Goal: Task Accomplishment & Management: Use online tool/utility

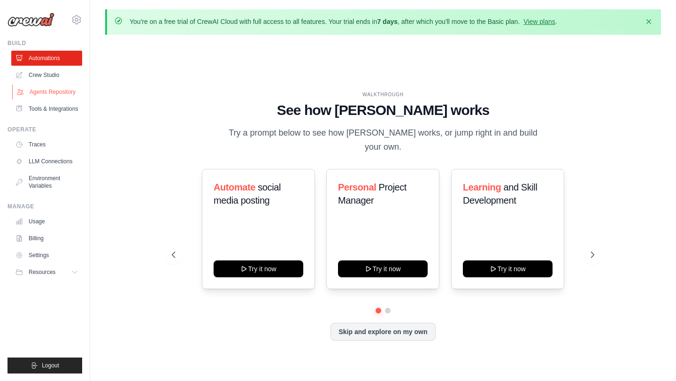
click at [42, 90] on link "Agents Repository" at bounding box center [47, 92] width 71 height 15
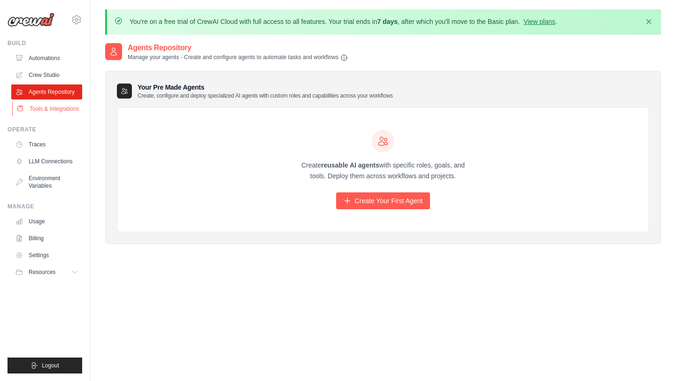
click at [45, 106] on link "Tools & Integrations" at bounding box center [47, 108] width 71 height 15
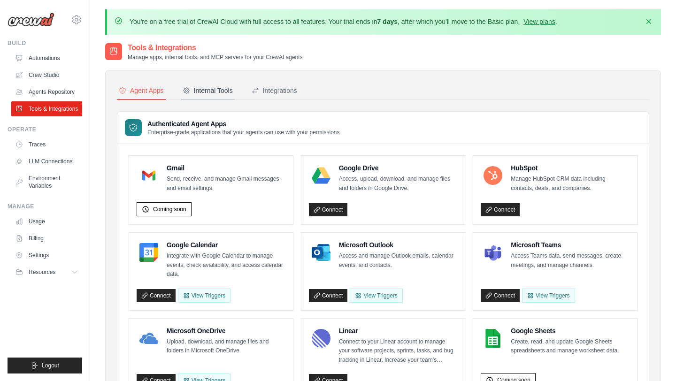
click at [213, 97] on button "Internal Tools" at bounding box center [208, 91] width 54 height 18
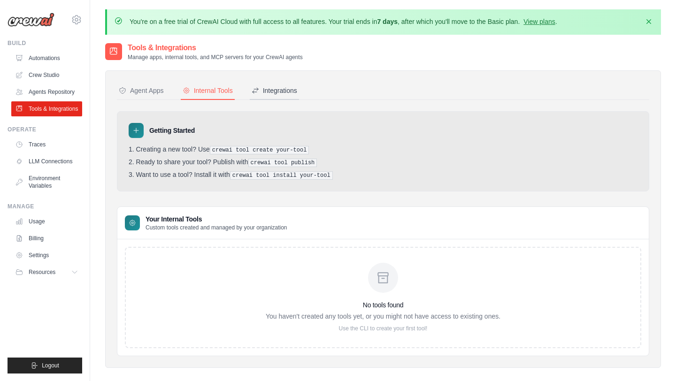
click at [290, 95] on div "Integrations" at bounding box center [275, 90] width 46 height 9
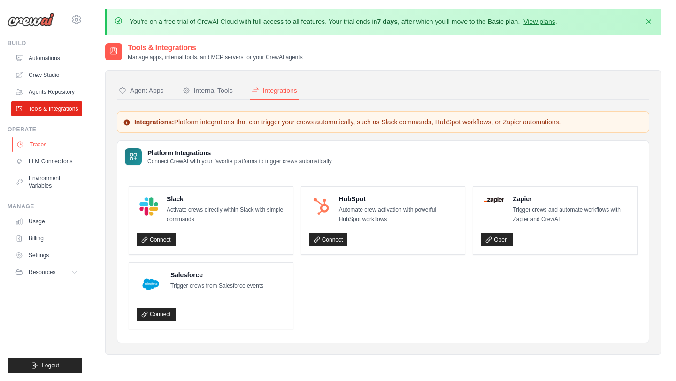
click at [45, 148] on link "Traces" at bounding box center [47, 144] width 71 height 15
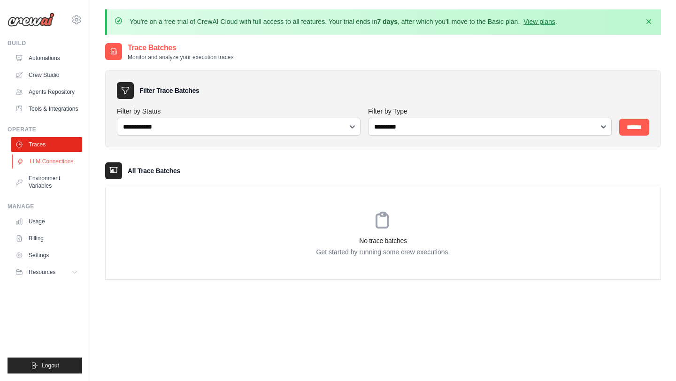
click at [45, 158] on link "LLM Connections" at bounding box center [47, 161] width 71 height 15
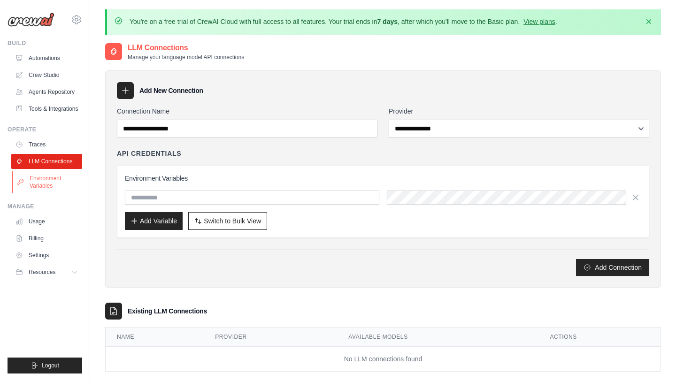
click at [42, 180] on link "Environment Variables" at bounding box center [47, 182] width 71 height 23
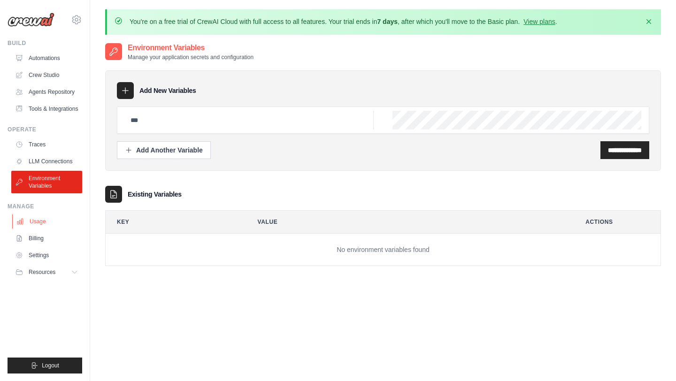
click at [35, 221] on link "Usage" at bounding box center [47, 221] width 71 height 15
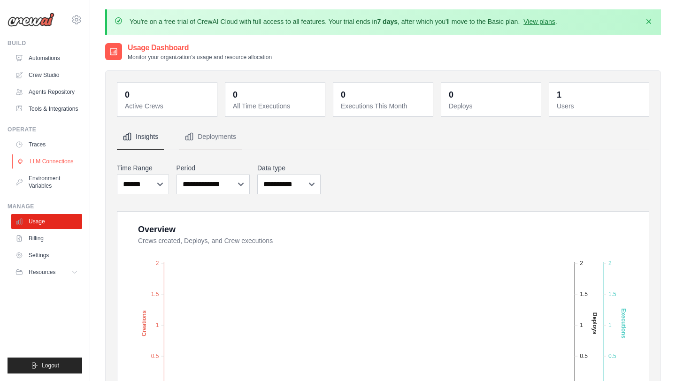
click at [34, 157] on link "LLM Connections" at bounding box center [47, 161] width 71 height 15
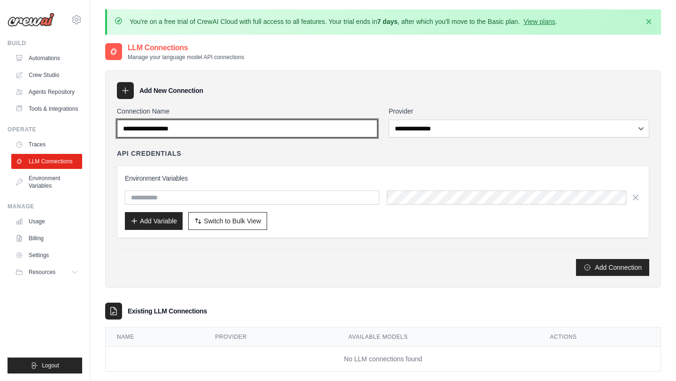
click at [250, 130] on input "Connection Name" at bounding box center [247, 129] width 261 height 18
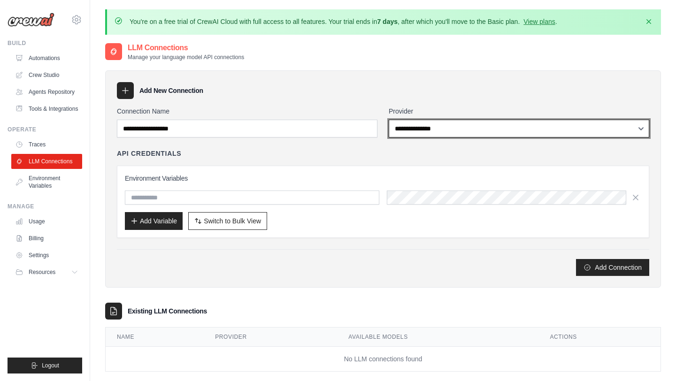
click at [453, 131] on select "**********" at bounding box center [519, 129] width 261 height 18
select select "******"
click at [389, 120] on select "**********" at bounding box center [519, 129] width 261 height 18
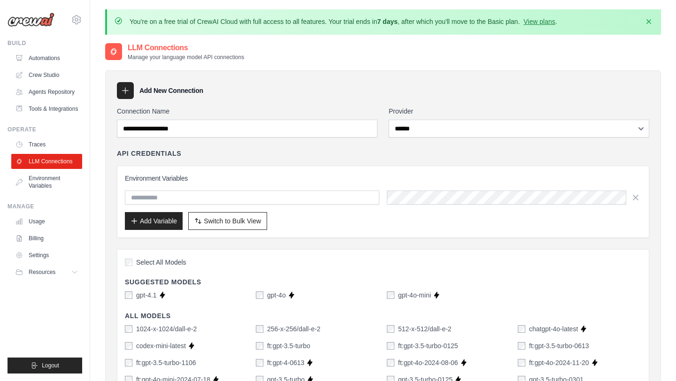
click at [310, 92] on div "Add New Connection" at bounding box center [383, 90] width 532 height 17
click at [46, 56] on link "Automations" at bounding box center [47, 58] width 71 height 15
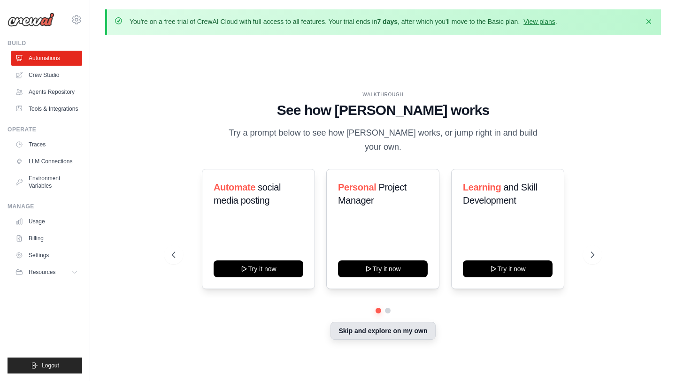
click at [397, 324] on button "Skip and explore on my own" at bounding box center [383, 331] width 105 height 18
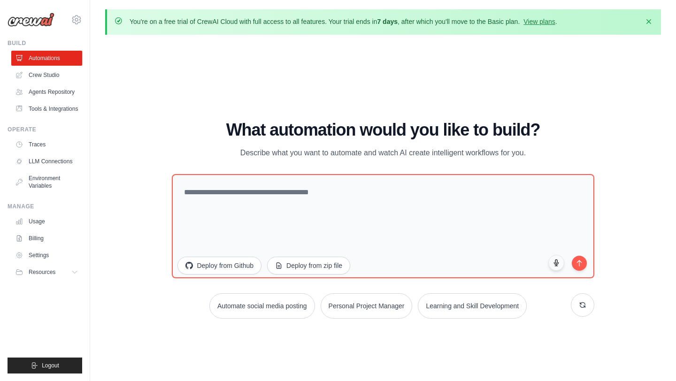
scroll to position [32, 0]
